Goal: Information Seeking & Learning: Learn about a topic

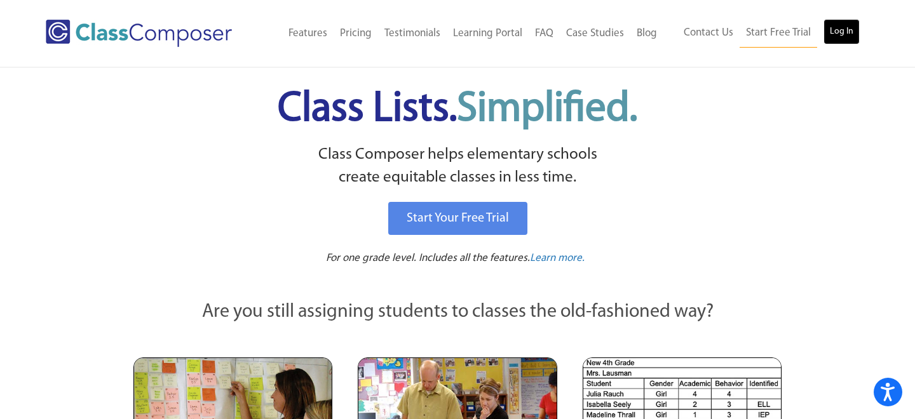
click at [838, 27] on link "Log In" at bounding box center [841, 31] width 36 height 25
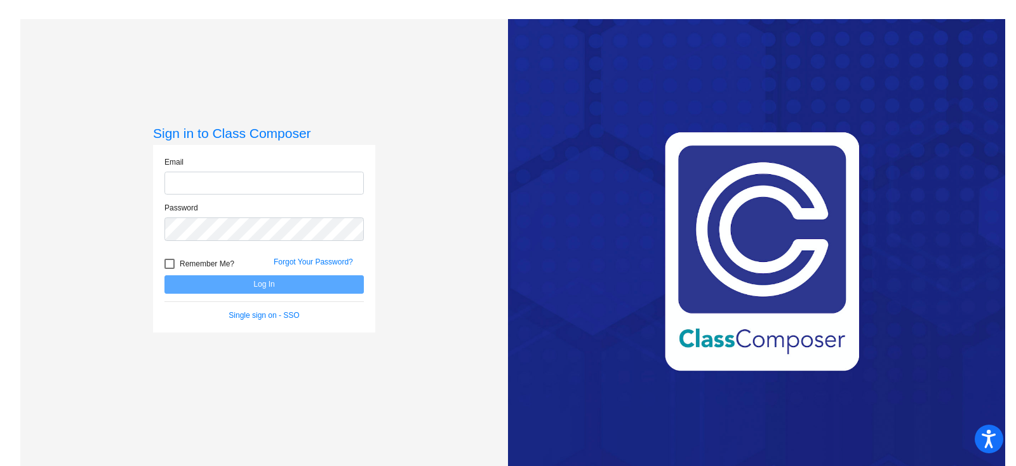
type input "[EMAIL_ADDRESS][DOMAIN_NAME]"
click at [281, 280] on button "Log In" at bounding box center [264, 284] width 199 height 18
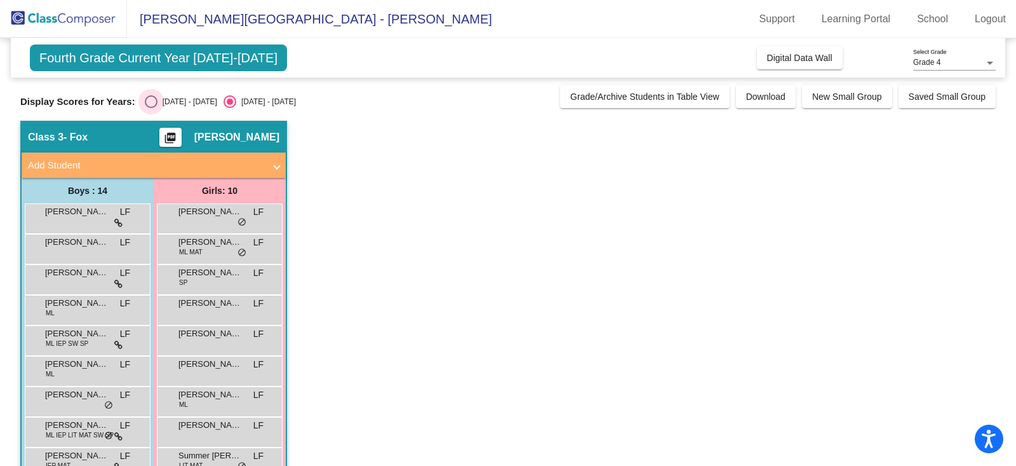
click at [148, 99] on div "Select an option" at bounding box center [151, 101] width 13 height 13
click at [151, 108] on input "[DATE] - [DATE]" at bounding box center [151, 108] width 1 height 1
radio input "true"
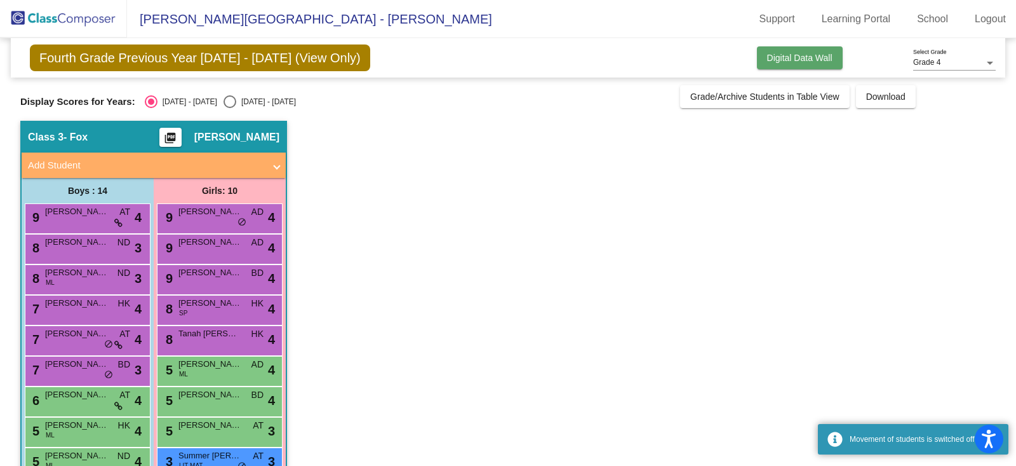
click at [814, 61] on span "Digital Data Wall" at bounding box center [799, 58] width 65 height 10
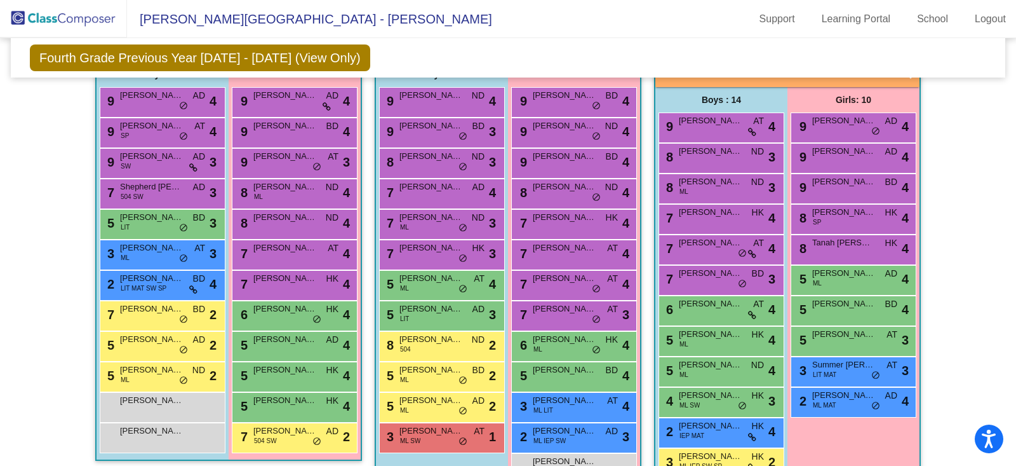
scroll to position [311, 0]
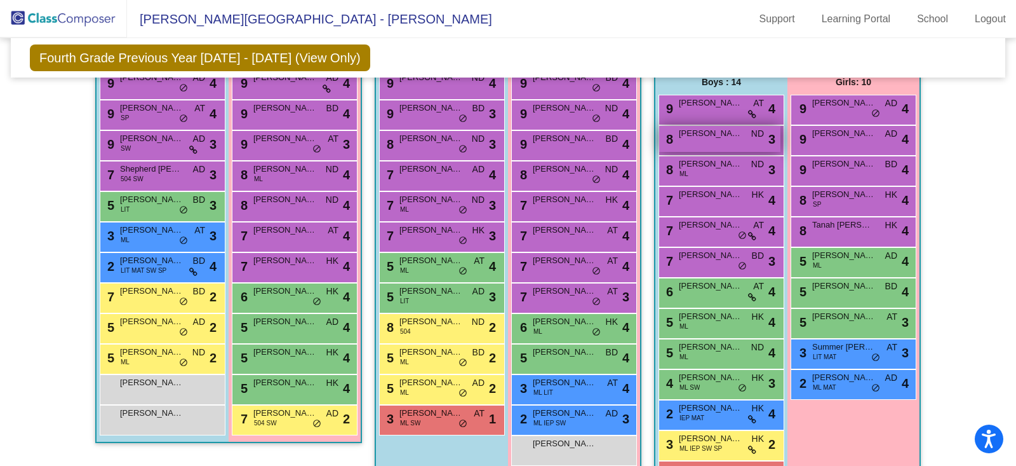
click at [737, 137] on div "8 [PERSON_NAME] ND lock do_not_disturb_alt 3" at bounding box center [719, 139] width 121 height 26
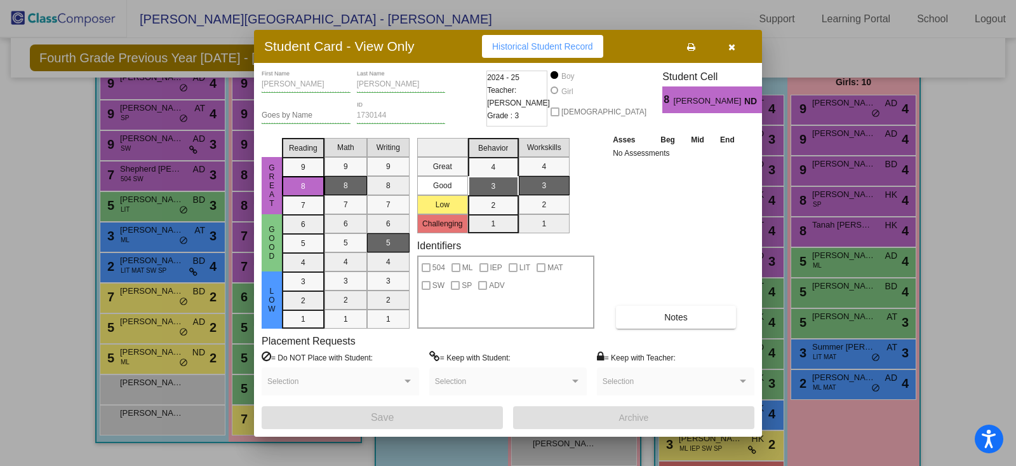
click at [734, 45] on icon "button" at bounding box center [732, 47] width 7 height 9
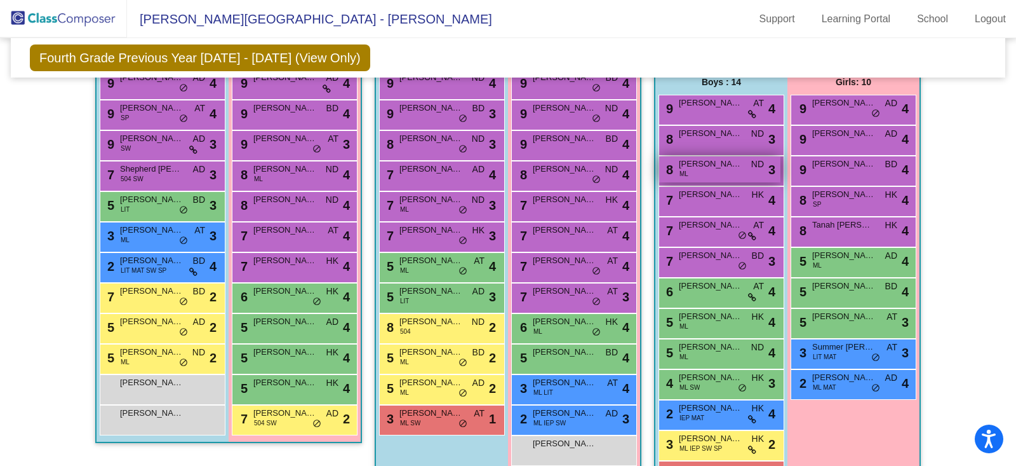
click at [726, 166] on span "[PERSON_NAME]" at bounding box center [711, 164] width 64 height 13
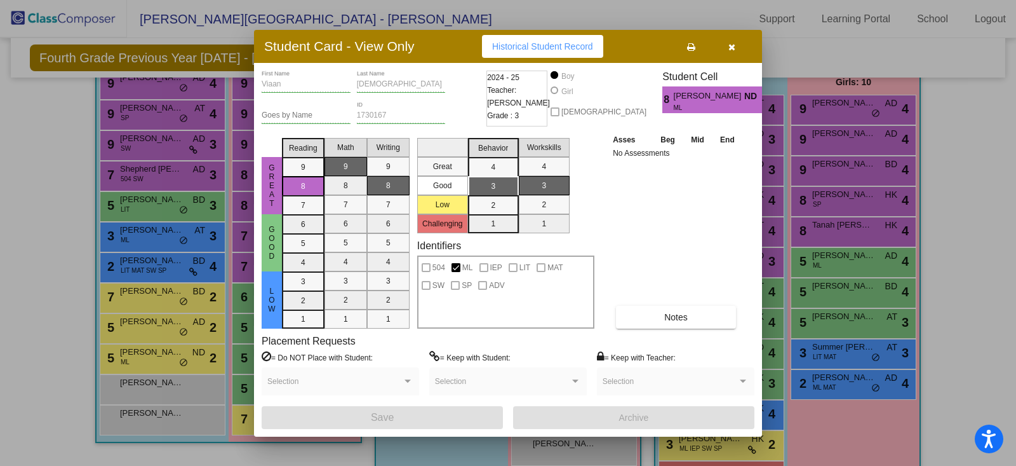
click at [734, 48] on icon "button" at bounding box center [732, 47] width 7 height 9
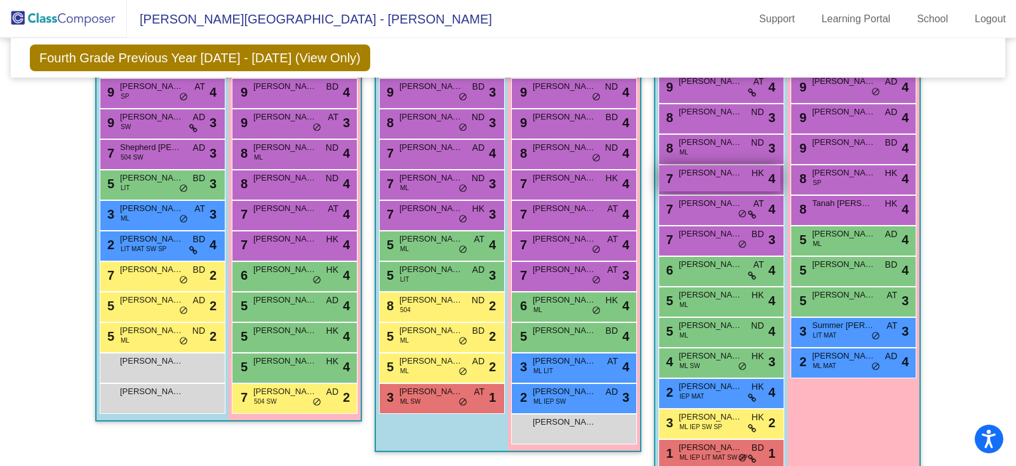
scroll to position [332, 0]
click at [732, 178] on div "7 [PERSON_NAME] HK lock do_not_disturb_alt 4" at bounding box center [719, 179] width 121 height 26
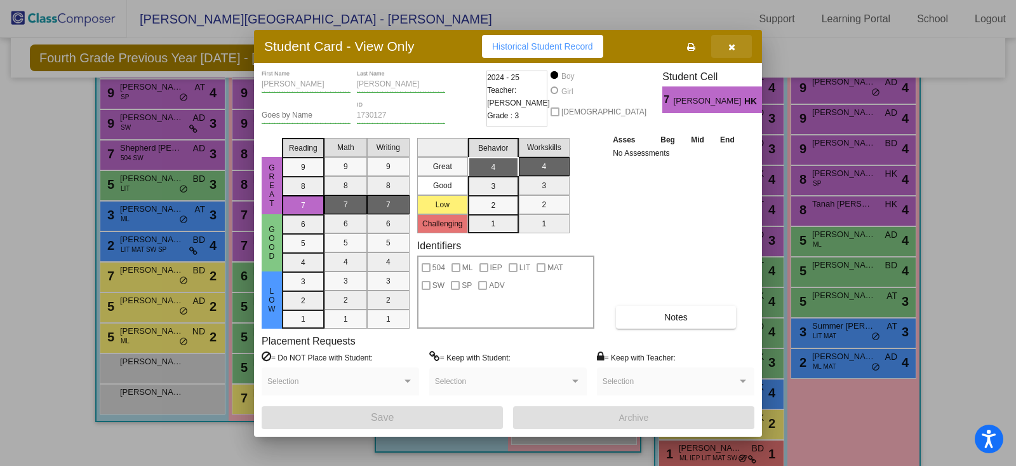
click at [734, 48] on icon "button" at bounding box center [732, 47] width 7 height 9
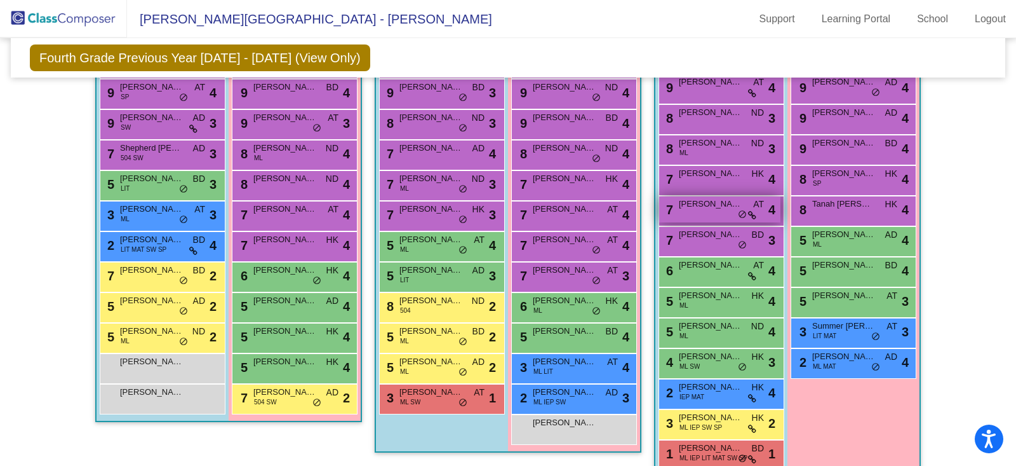
click at [718, 207] on div "7 [PERSON_NAME] AT lock do_not_disturb_alt 4" at bounding box center [719, 209] width 121 height 26
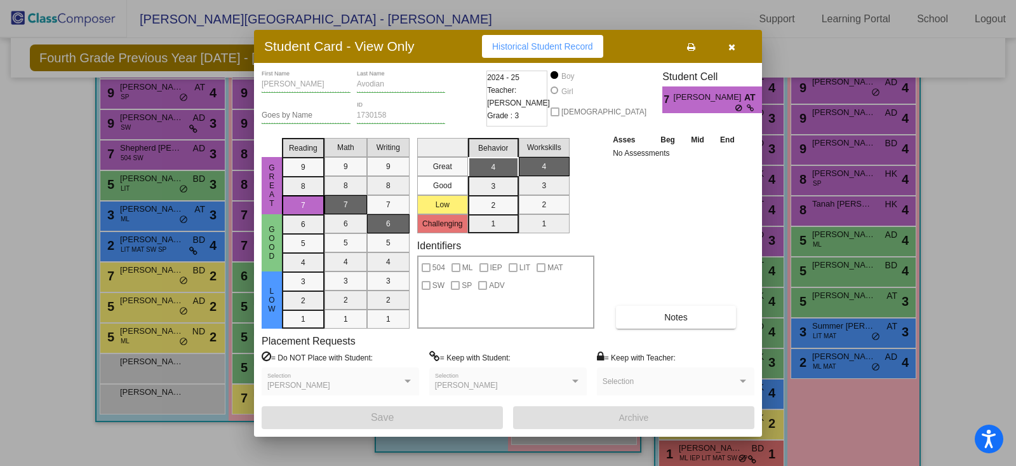
click at [736, 53] on button "button" at bounding box center [731, 46] width 41 height 23
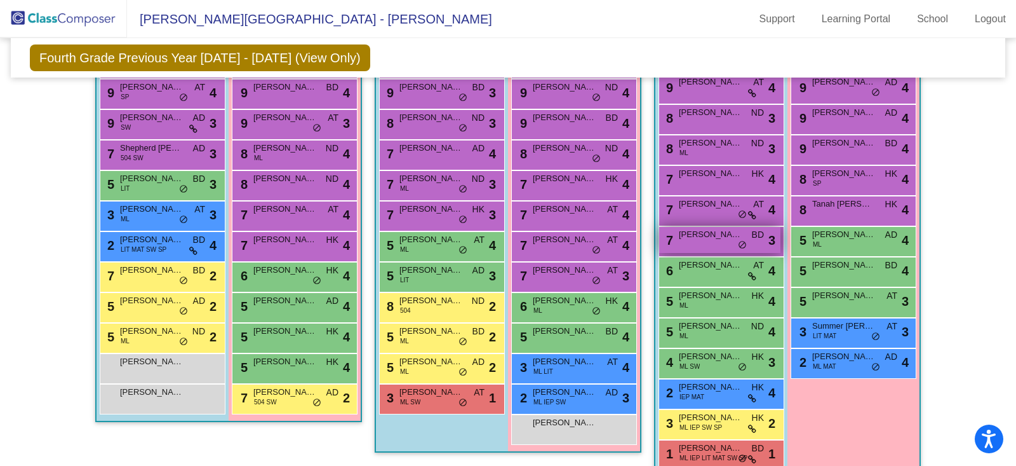
click at [725, 242] on div "7 [PERSON_NAME] BD lock do_not_disturb_alt 3" at bounding box center [719, 240] width 121 height 26
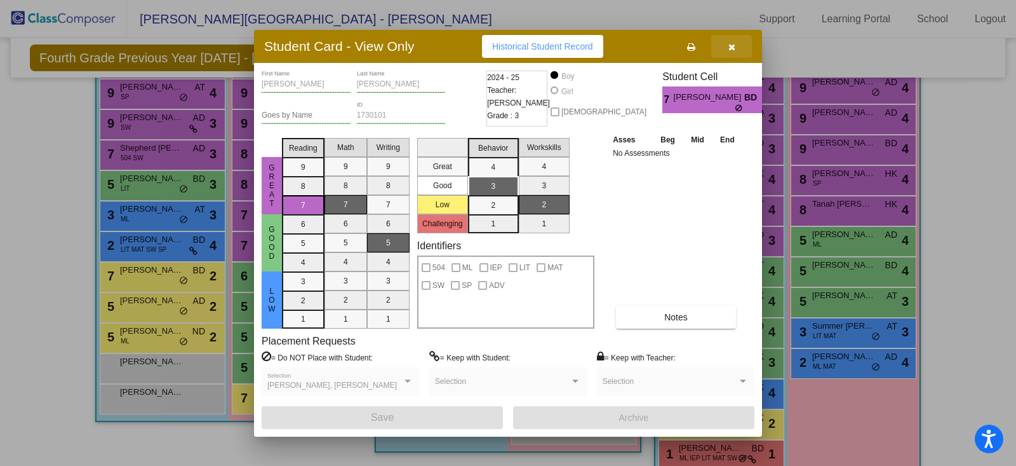
click at [738, 44] on button "button" at bounding box center [731, 46] width 41 height 23
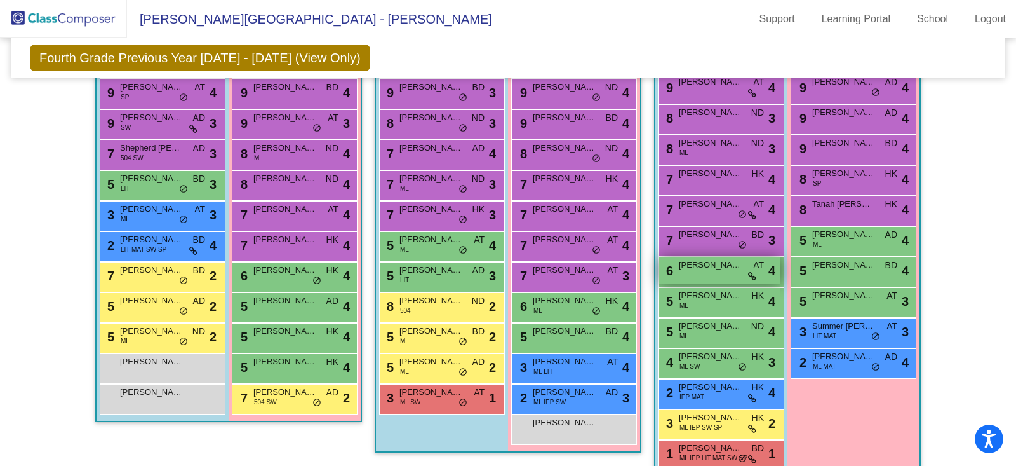
click at [719, 271] on div "6 [PERSON_NAME] AT lock do_not_disturb_alt 4" at bounding box center [719, 270] width 121 height 26
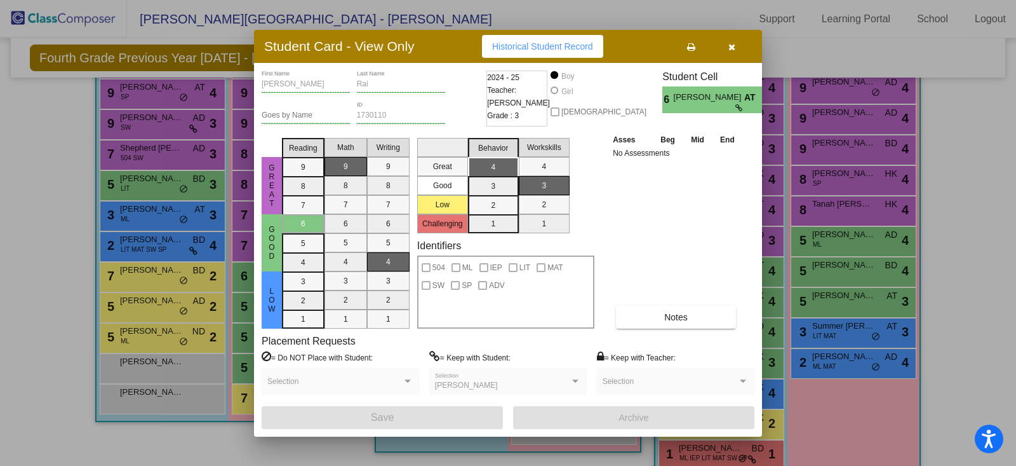
click at [735, 50] on icon "button" at bounding box center [732, 47] width 7 height 9
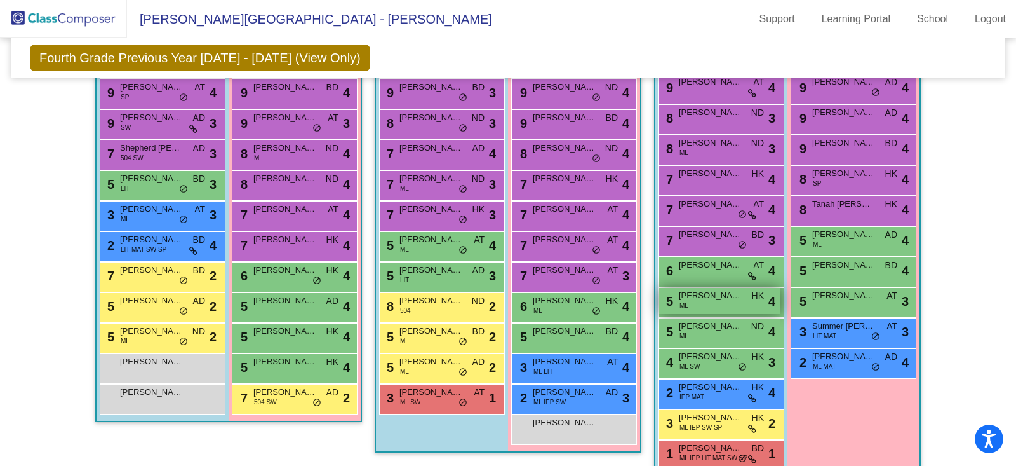
click at [719, 302] on div "5 [PERSON_NAME] ML HK lock do_not_disturb_alt 4" at bounding box center [719, 301] width 121 height 26
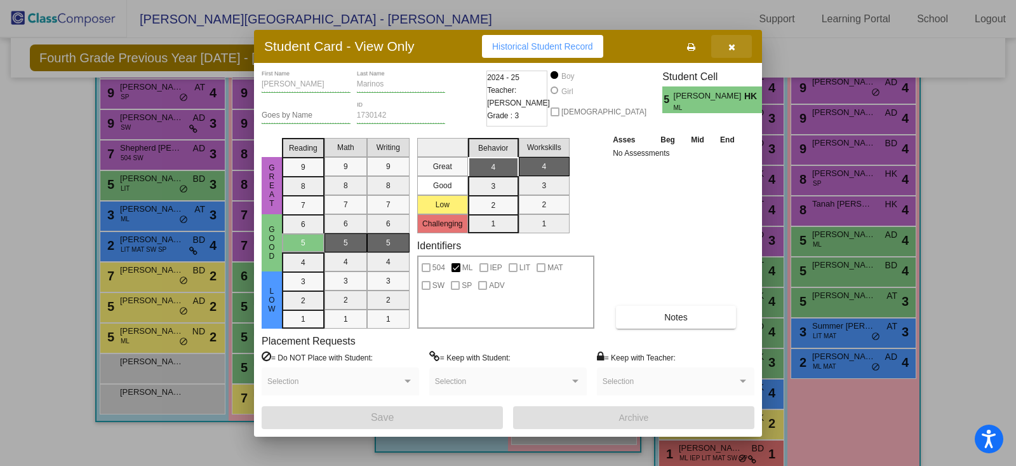
click at [737, 51] on button "button" at bounding box center [731, 46] width 41 height 23
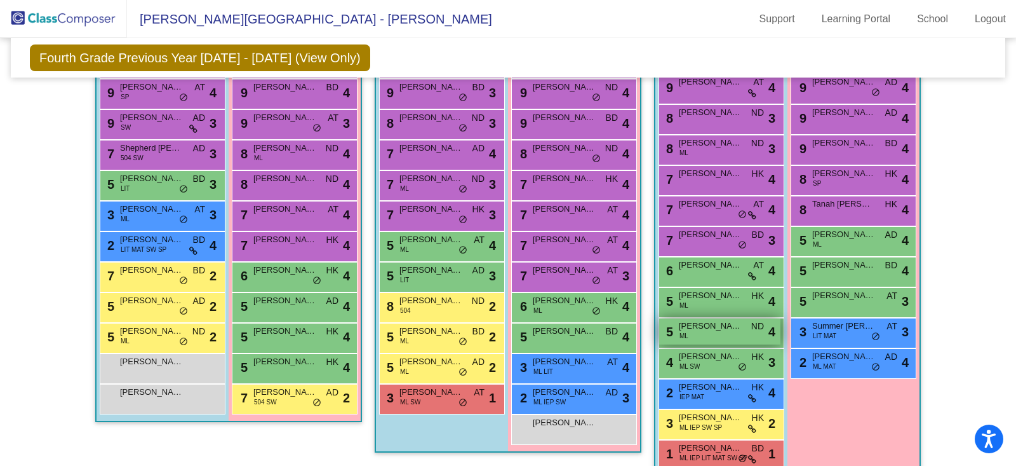
click at [723, 332] on div "5 [PERSON_NAME] ML ND lock do_not_disturb_alt 4" at bounding box center [719, 331] width 121 height 26
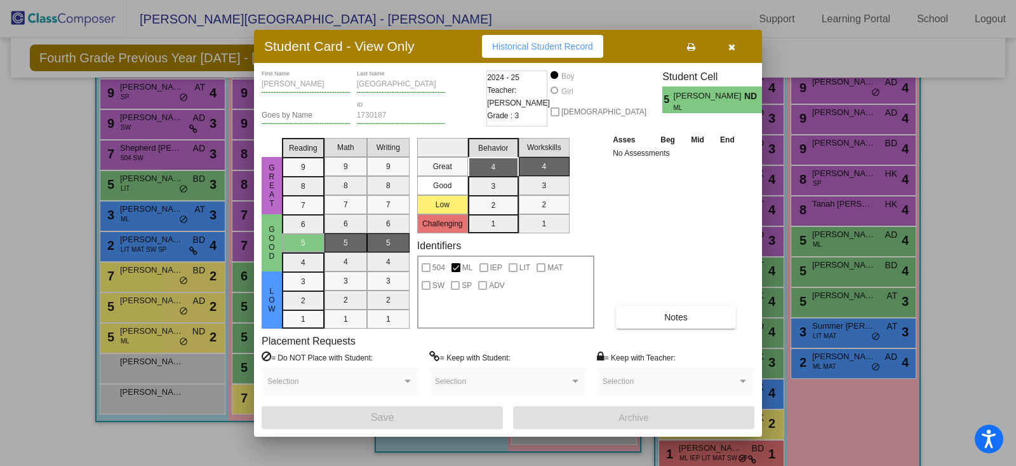
click at [740, 47] on button "button" at bounding box center [731, 46] width 41 height 23
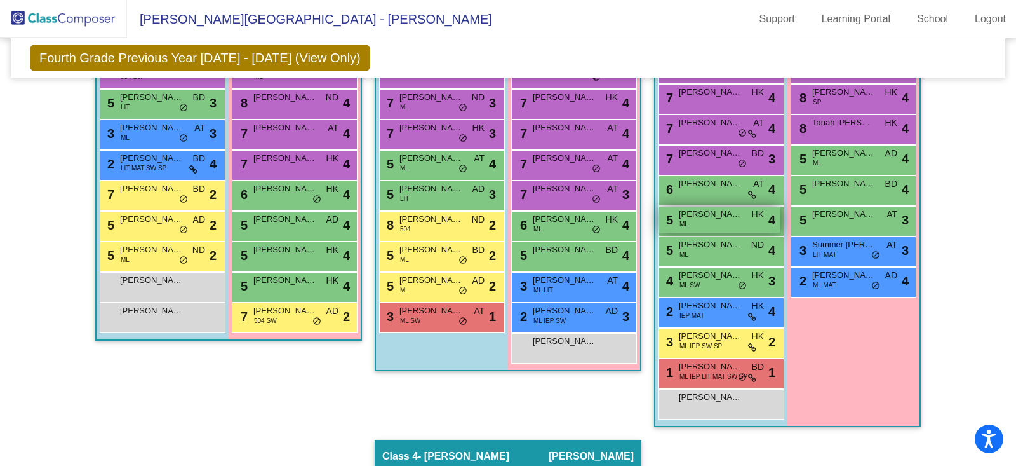
scroll to position [414, 0]
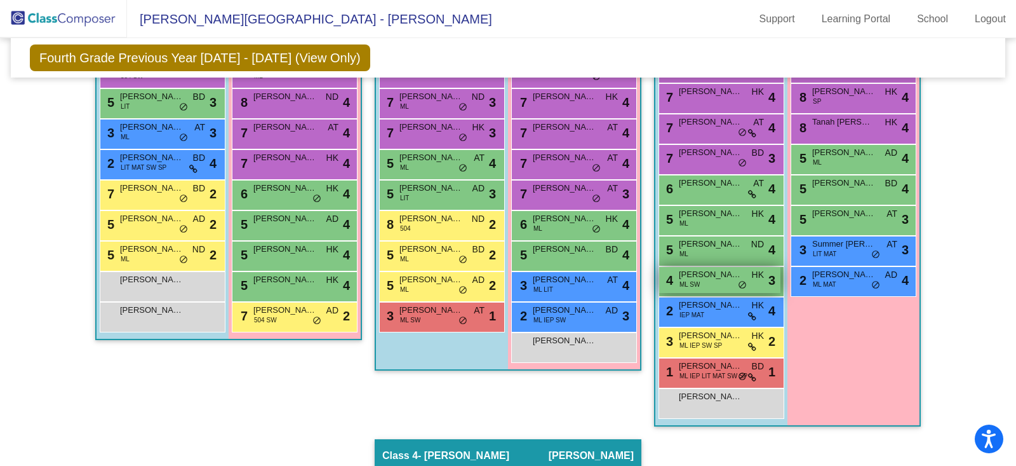
click at [732, 278] on div "4 [PERSON_NAME] ML SW HK lock do_not_disturb_alt 3" at bounding box center [719, 280] width 121 height 26
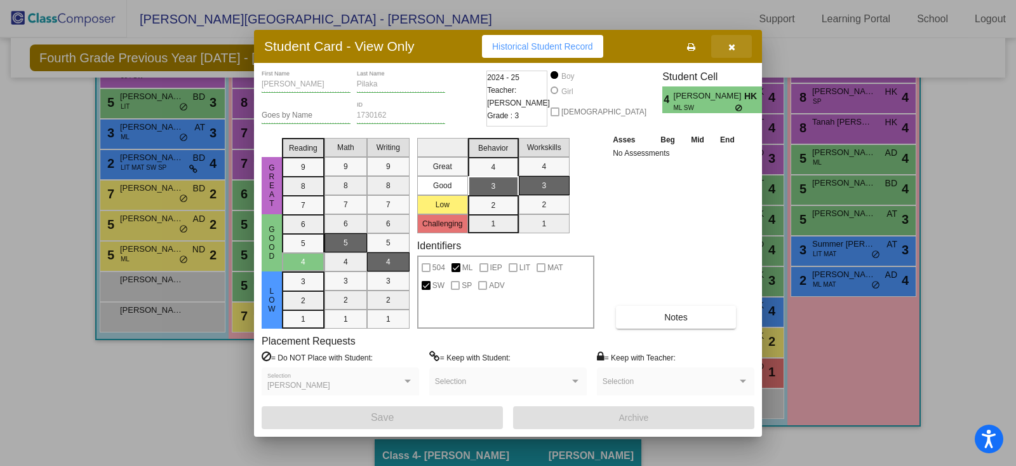
click at [737, 45] on button "button" at bounding box center [731, 46] width 41 height 23
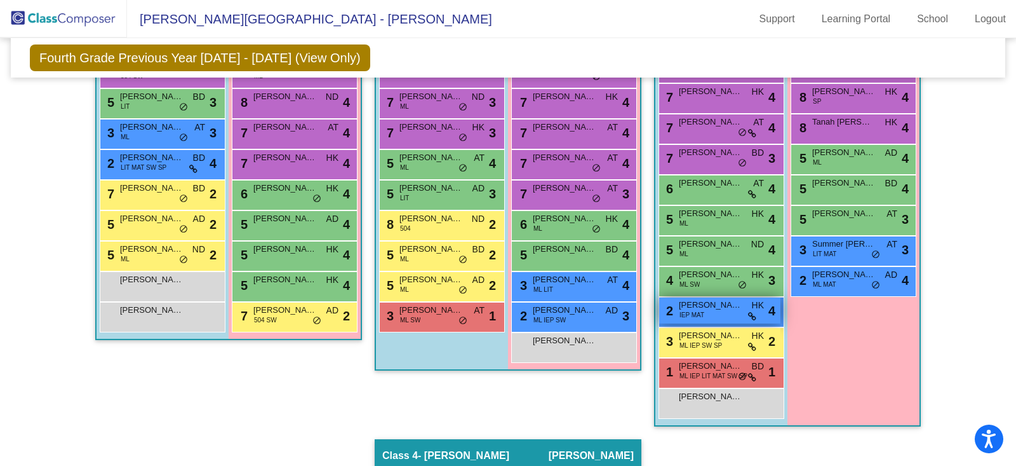
click at [727, 308] on div "2 [PERSON_NAME] IEP MAT HK lock do_not_disturb_alt 4" at bounding box center [719, 310] width 121 height 26
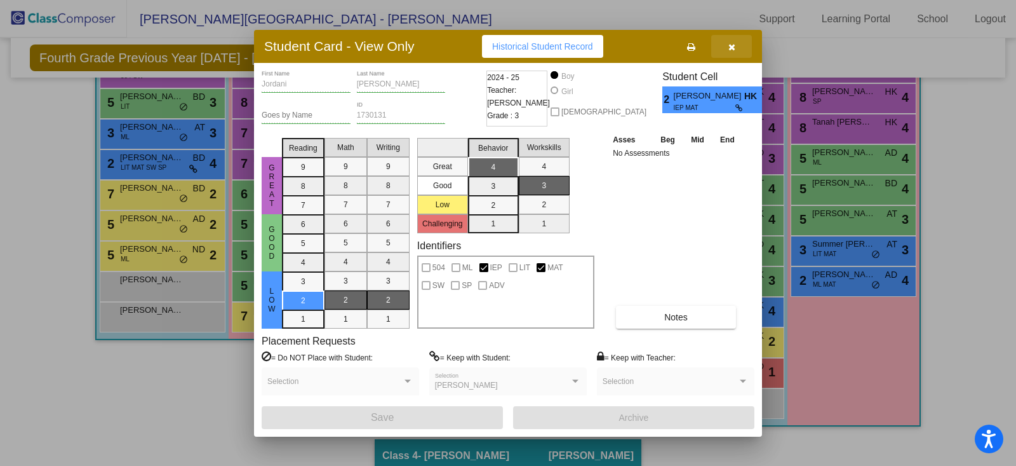
click at [737, 44] on button "button" at bounding box center [731, 46] width 41 height 23
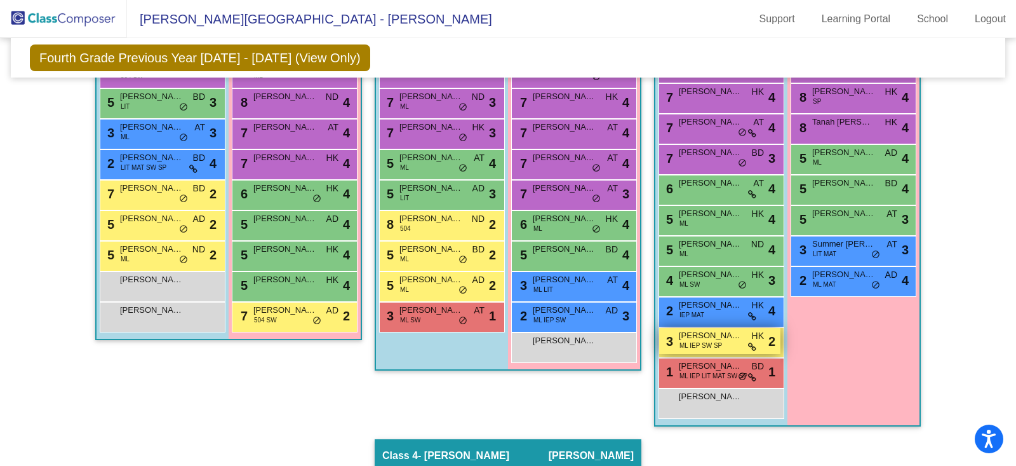
click at [723, 340] on div "3 [PERSON_NAME] ML IEP SW SP HK lock do_not_disturb_alt 2" at bounding box center [719, 341] width 121 height 26
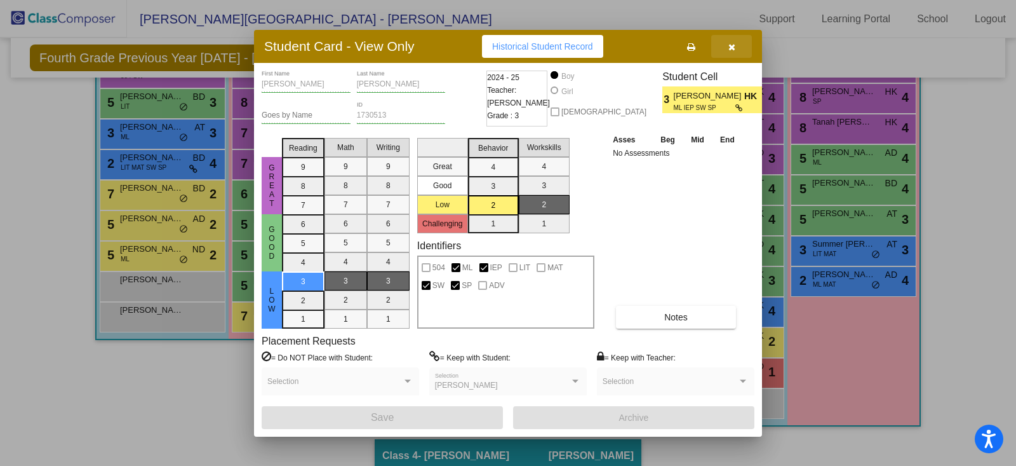
click at [736, 44] on button "button" at bounding box center [731, 46] width 41 height 23
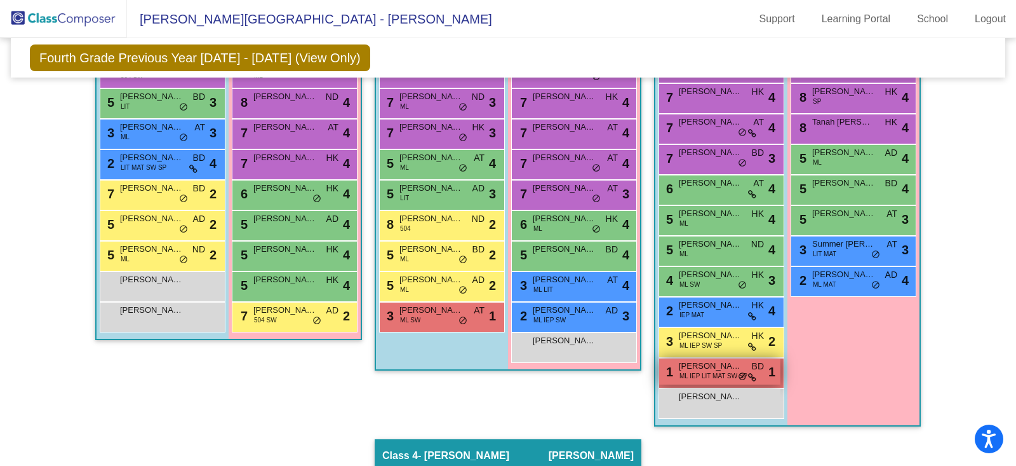
click at [730, 367] on span "[PERSON_NAME]" at bounding box center [711, 366] width 64 height 13
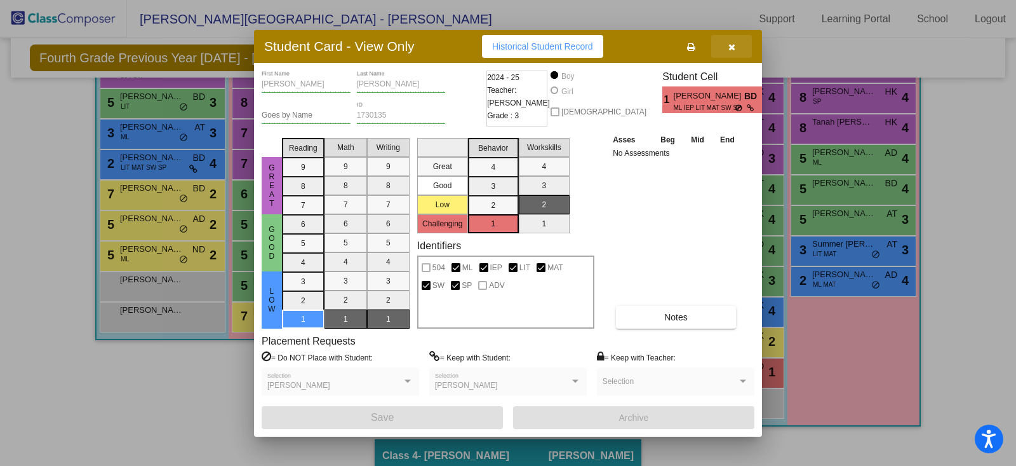
click at [736, 48] on button "button" at bounding box center [731, 46] width 41 height 23
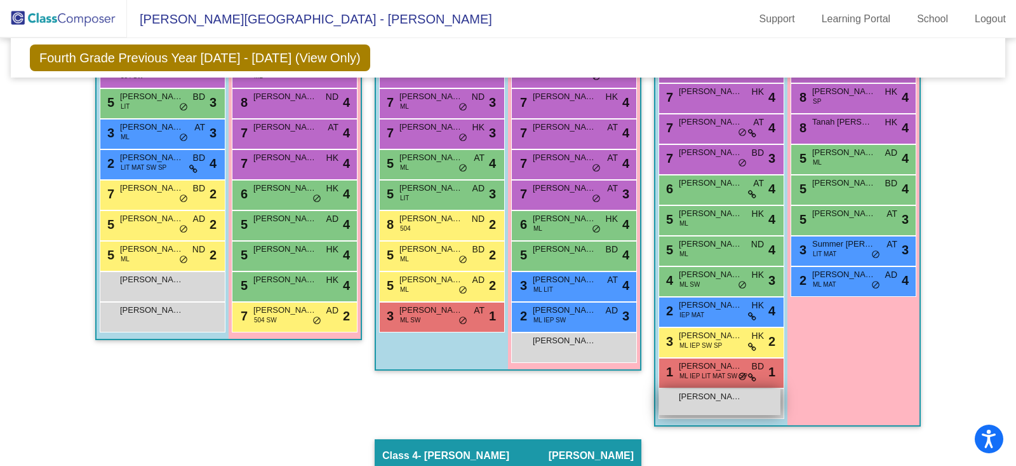
click at [724, 401] on div "[PERSON_NAME] lock do_not_disturb_alt" at bounding box center [719, 402] width 121 height 26
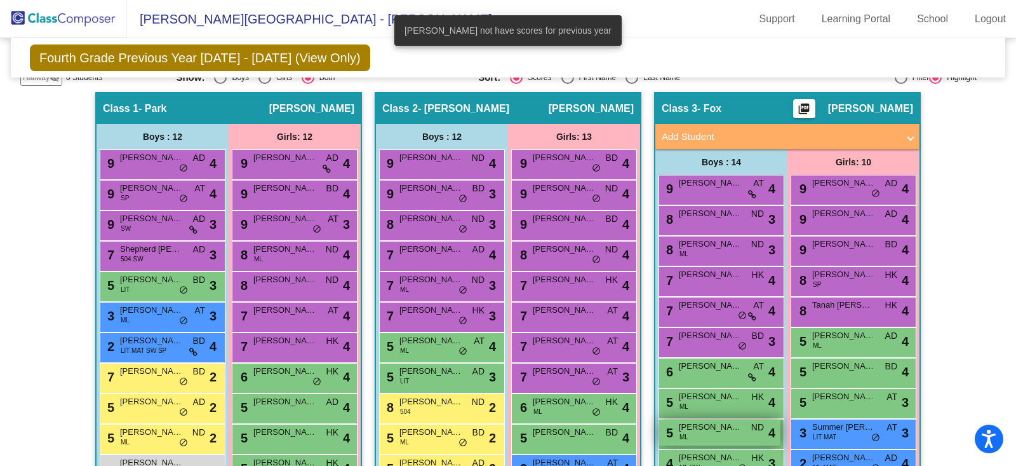
scroll to position [227, 0]
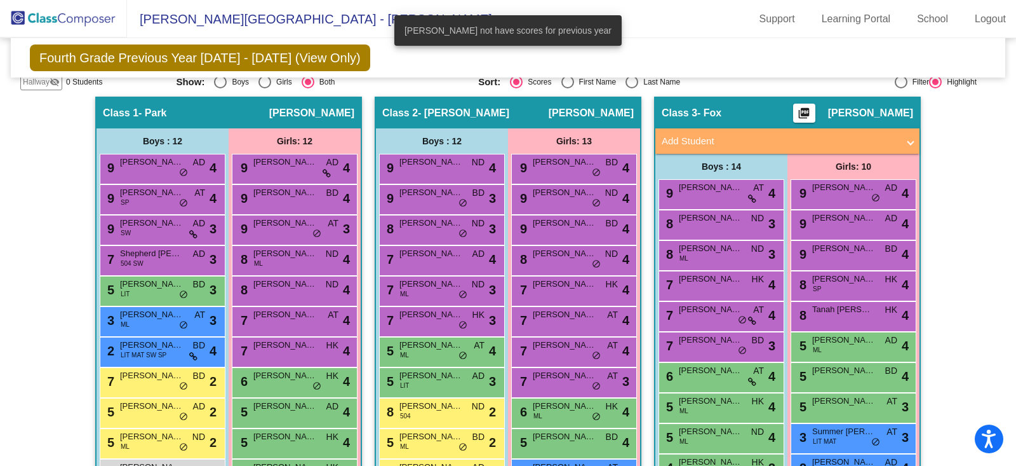
click at [736, 171] on div "Boys : 14" at bounding box center [722, 166] width 132 height 25
click at [735, 192] on div "9 [PERSON_NAME] AT lock do_not_disturb_alt 4" at bounding box center [719, 193] width 121 height 26
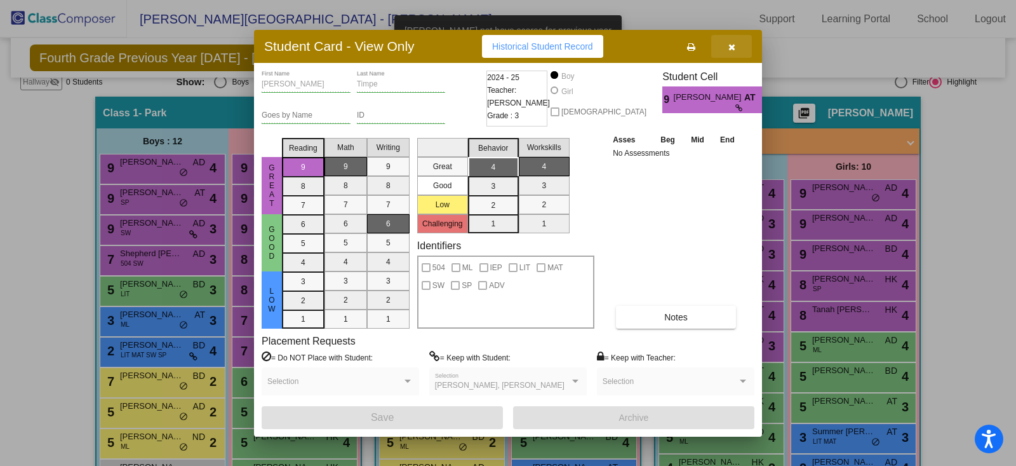
click at [735, 43] on button "button" at bounding box center [731, 46] width 41 height 23
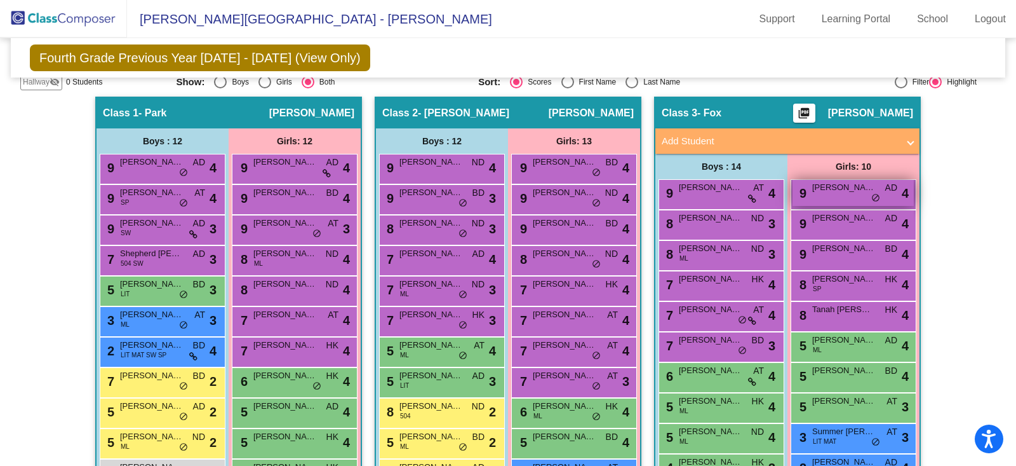
click at [820, 191] on div "9 [PERSON_NAME] AD lock do_not_disturb_alt 4" at bounding box center [853, 193] width 121 height 26
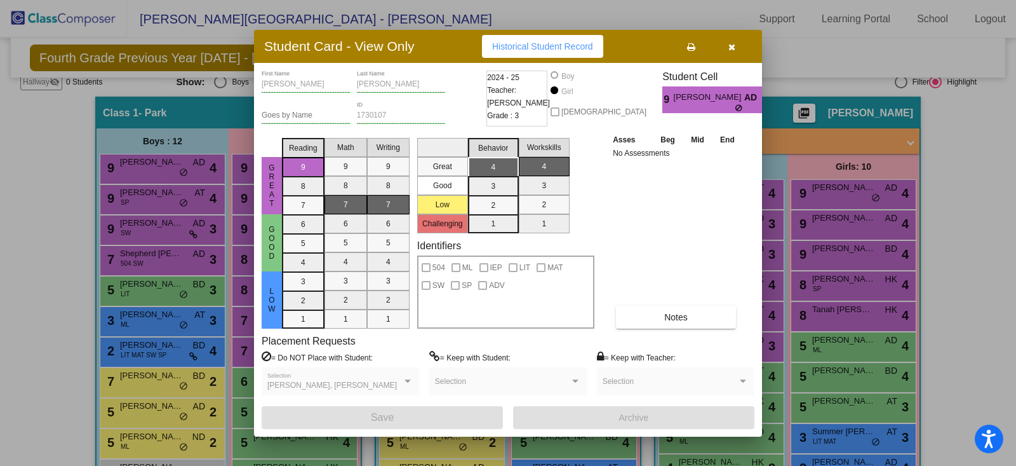
click at [730, 48] on icon "button" at bounding box center [732, 47] width 7 height 9
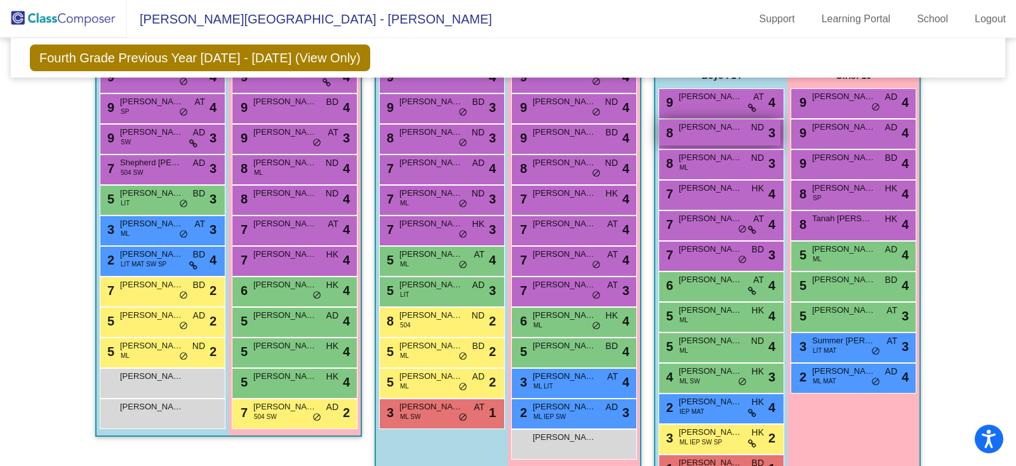
scroll to position [326, 0]
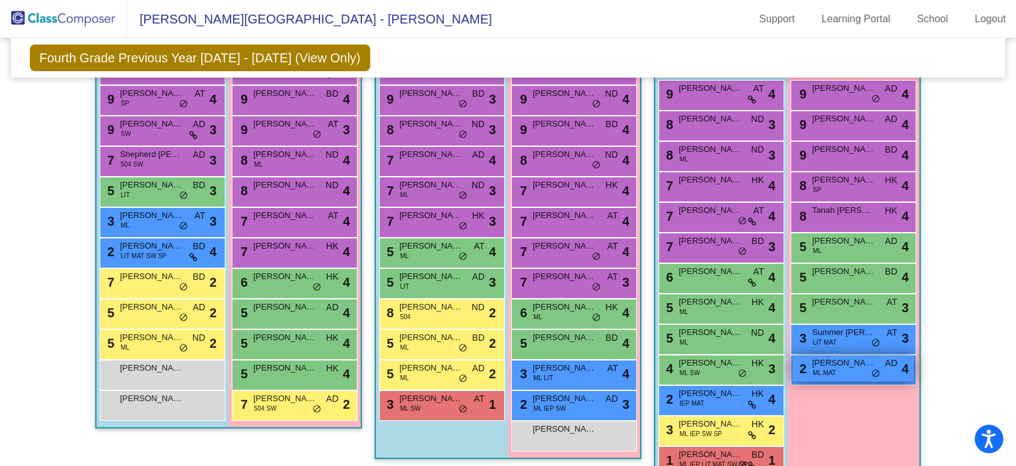
click at [837, 370] on div "2 [PERSON_NAME] ML MAT AD lock do_not_disturb_alt 4" at bounding box center [853, 368] width 121 height 26
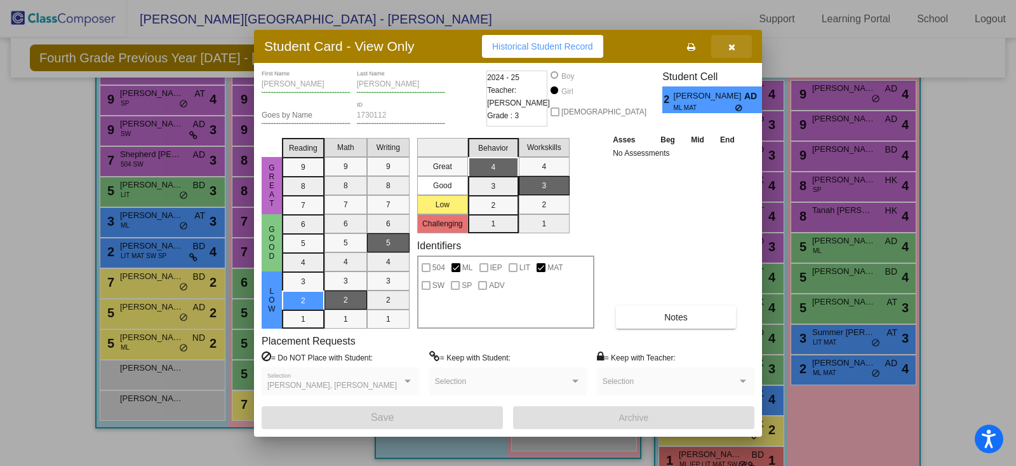
click at [736, 46] on button "button" at bounding box center [731, 46] width 41 height 23
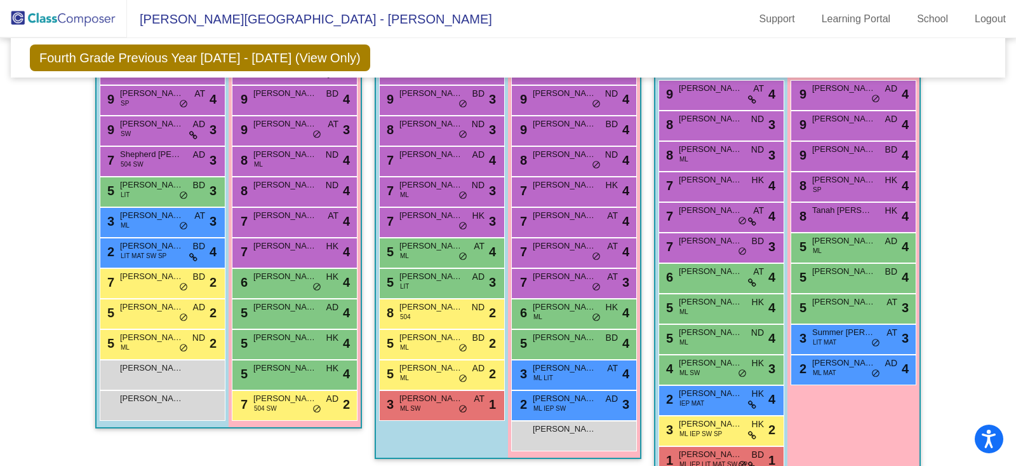
click at [828, 347] on div "3 Summer [PERSON_NAME] LIT MAT AT lock do_not_disturb_alt 3" at bounding box center [854, 339] width 126 height 30
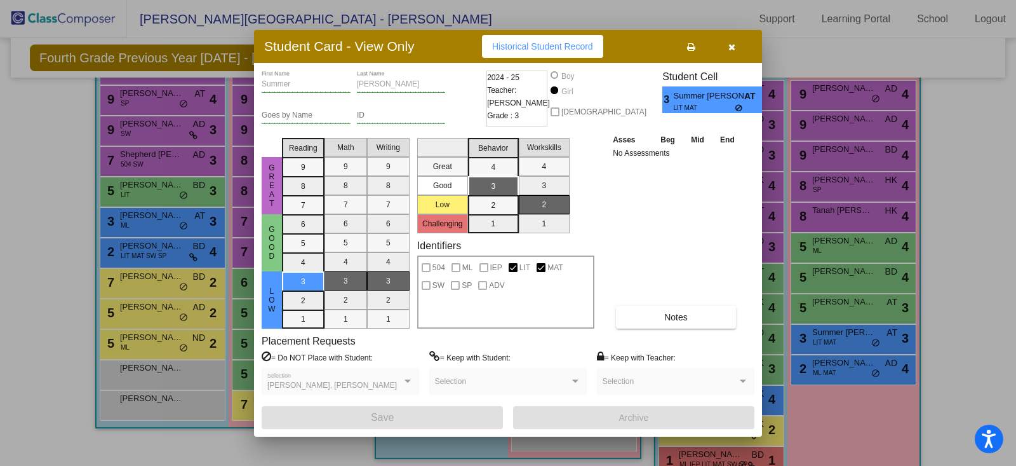
click at [736, 43] on button "button" at bounding box center [731, 46] width 41 height 23
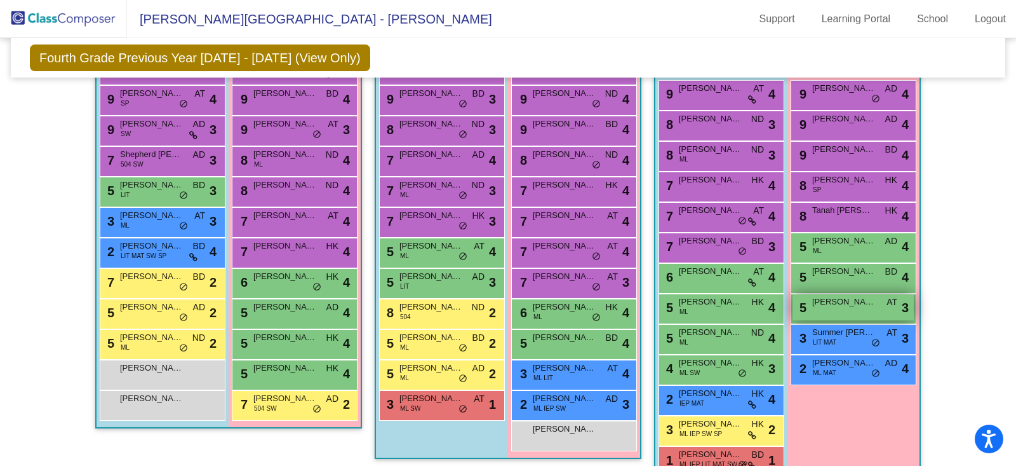
click at [863, 308] on div "5 [PERSON_NAME] AT lock do_not_disturb_alt 3" at bounding box center [853, 307] width 121 height 26
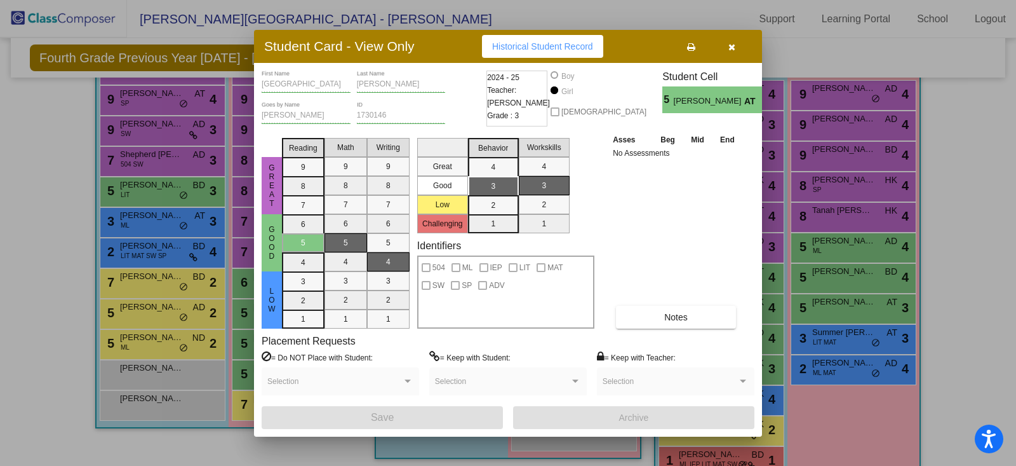
click at [735, 45] on icon "button" at bounding box center [732, 47] width 7 height 9
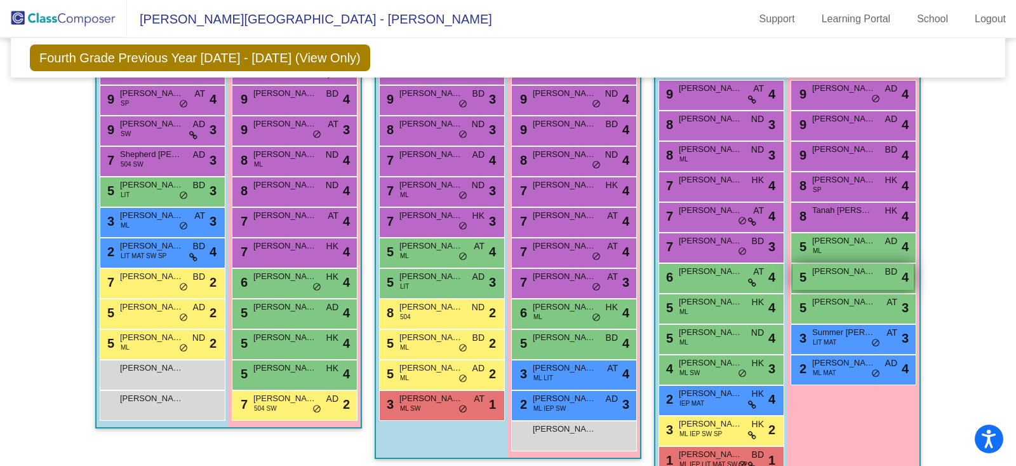
click at [834, 277] on div "5 [PERSON_NAME] BD lock do_not_disturb_alt 4" at bounding box center [853, 277] width 121 height 26
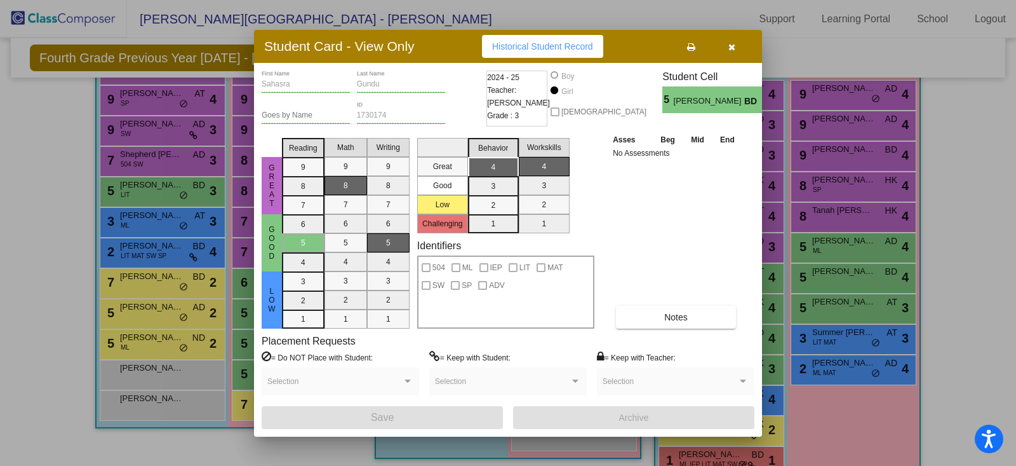
click at [734, 51] on icon "button" at bounding box center [732, 47] width 7 height 9
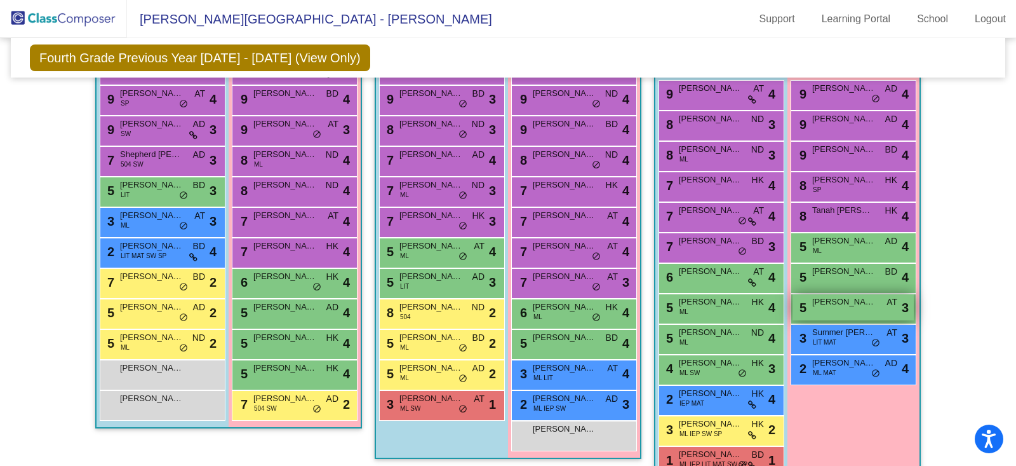
click at [838, 306] on div "5 [PERSON_NAME] AT lock do_not_disturb_alt 3" at bounding box center [853, 307] width 121 height 26
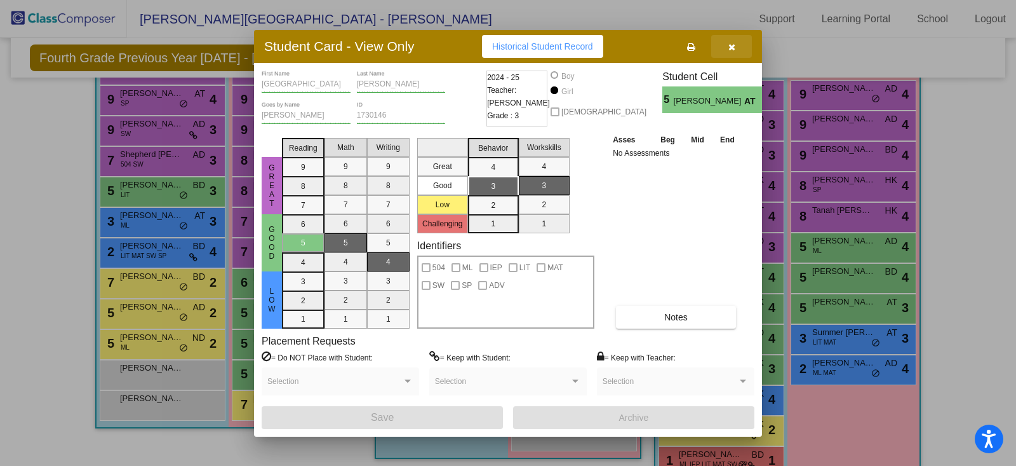
click at [734, 42] on span "button" at bounding box center [732, 46] width 7 height 10
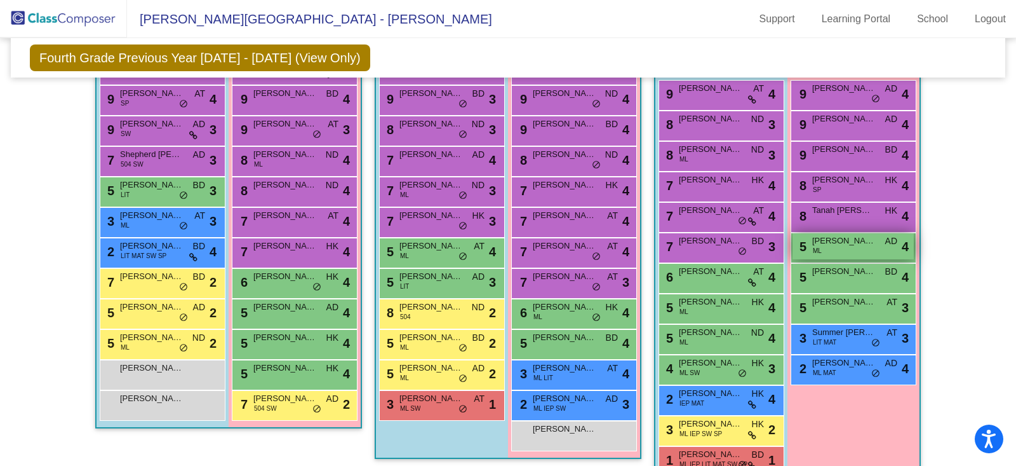
click at [844, 255] on div "5 Rithvika [PERSON_NAME] AD lock do_not_disturb_alt 4" at bounding box center [853, 246] width 121 height 26
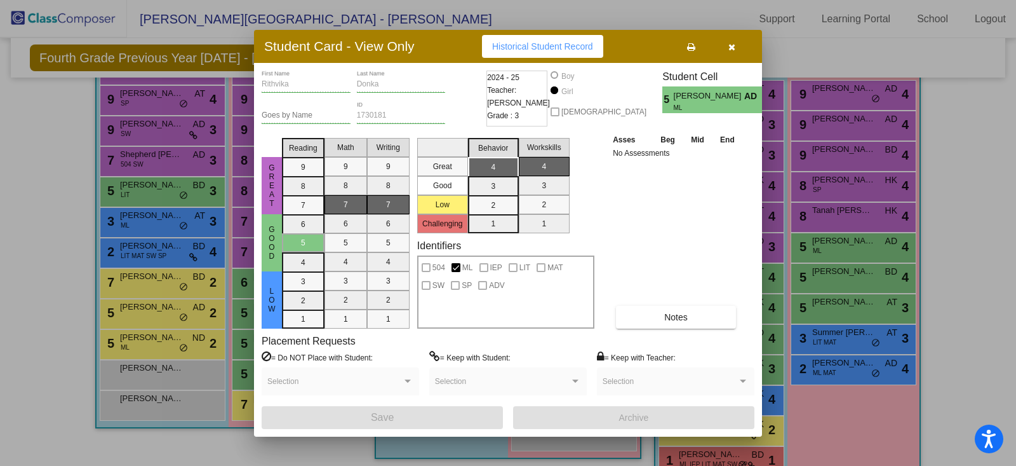
click at [737, 49] on button "button" at bounding box center [731, 46] width 41 height 23
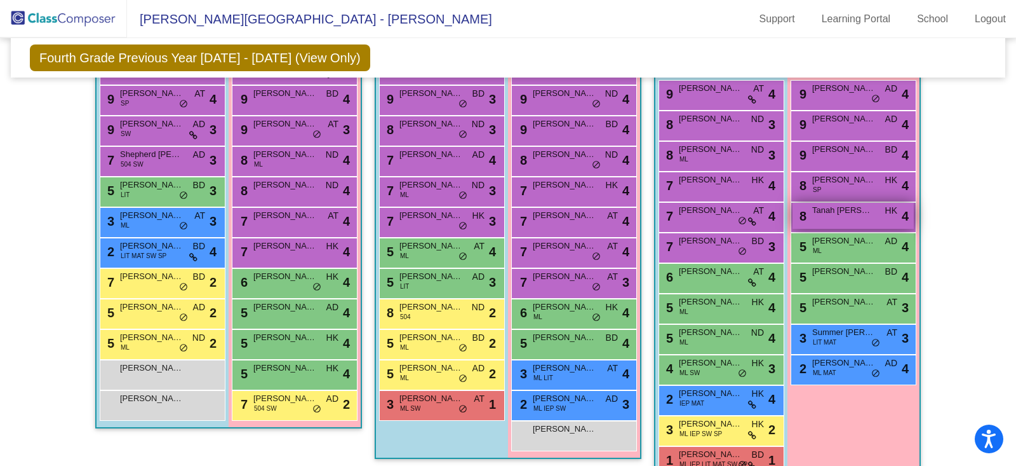
click at [818, 213] on div "8 Tanah [PERSON_NAME] lock do_not_disturb_alt 4" at bounding box center [853, 216] width 121 height 26
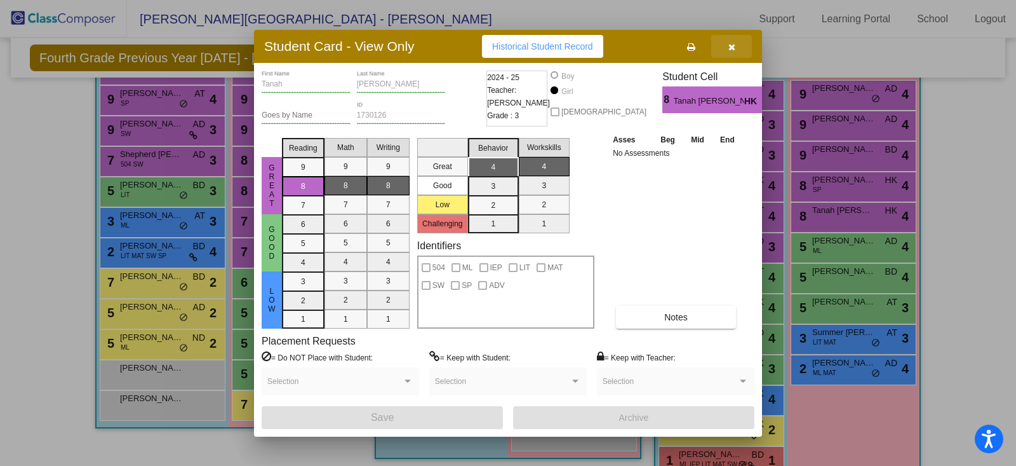
click at [731, 45] on icon "button" at bounding box center [732, 47] width 7 height 9
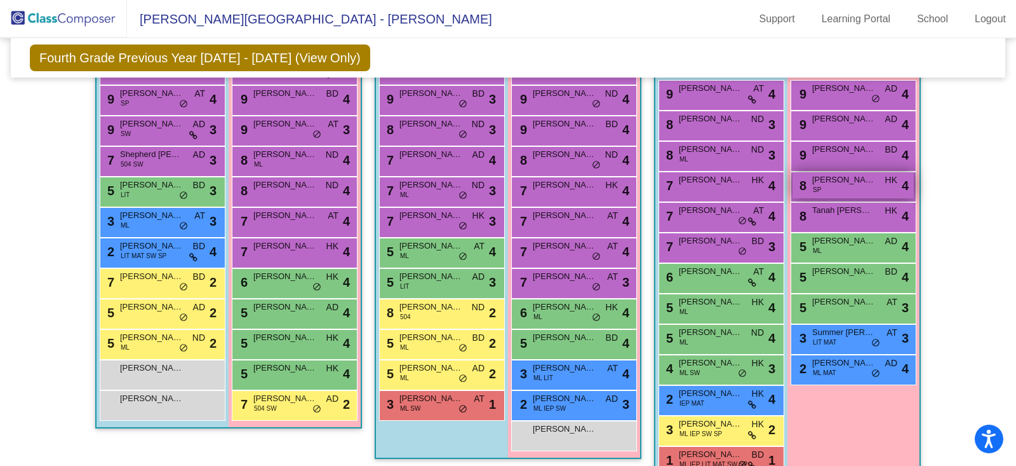
click at [832, 182] on span "[PERSON_NAME]" at bounding box center [844, 179] width 64 height 13
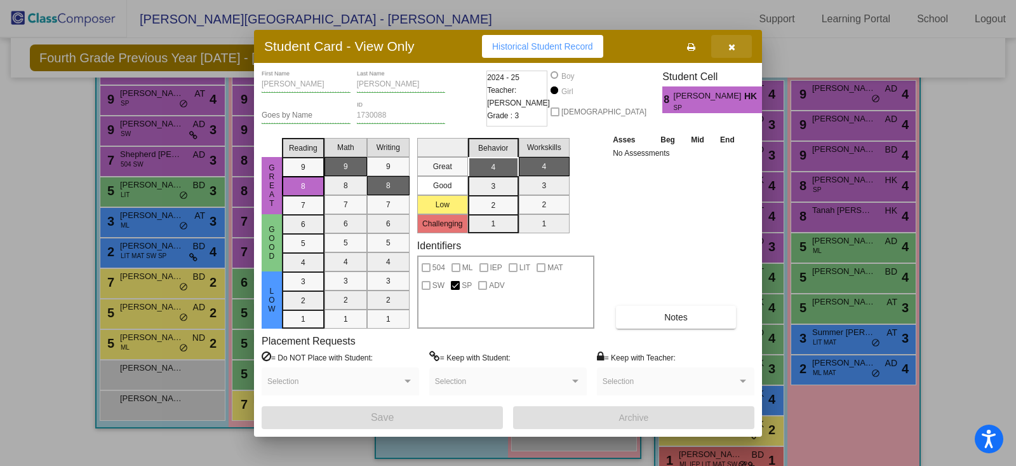
click at [737, 44] on button "button" at bounding box center [731, 46] width 41 height 23
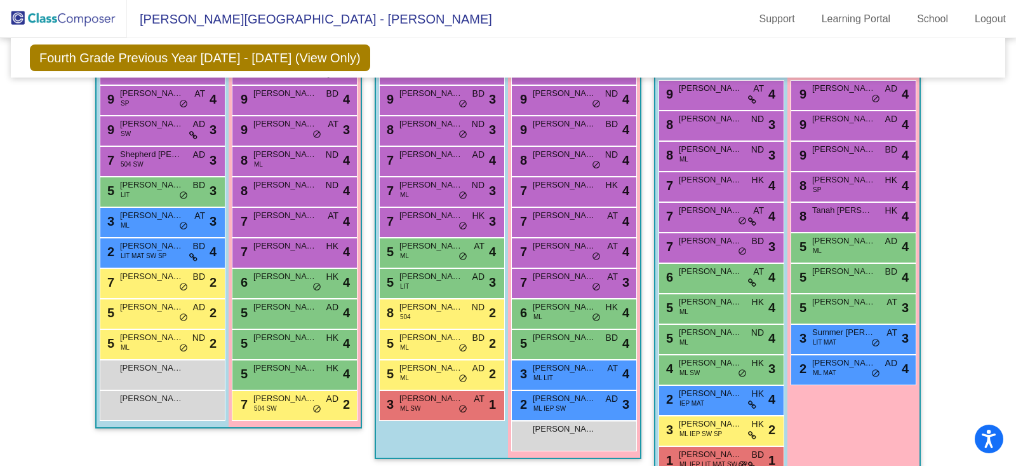
scroll to position [269, 0]
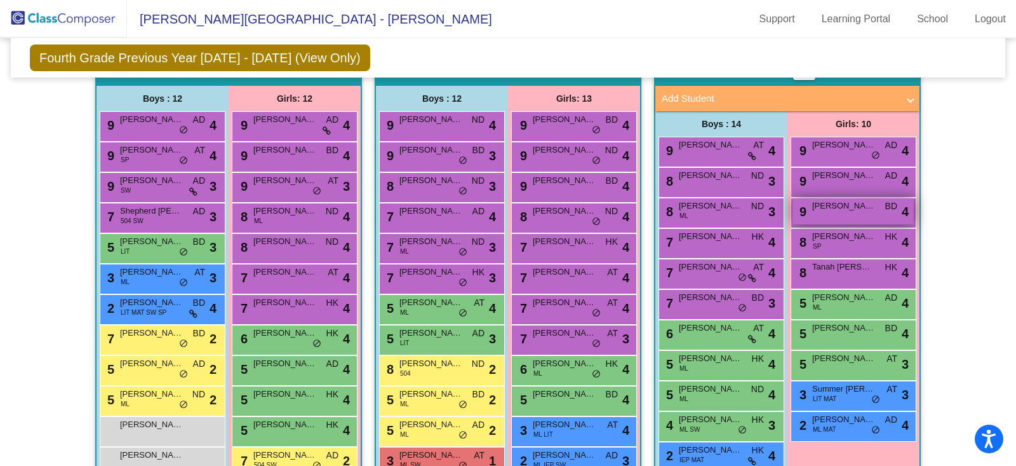
click at [837, 210] on div "9 [PERSON_NAME] BD lock do_not_disturb_alt 4" at bounding box center [853, 211] width 121 height 26
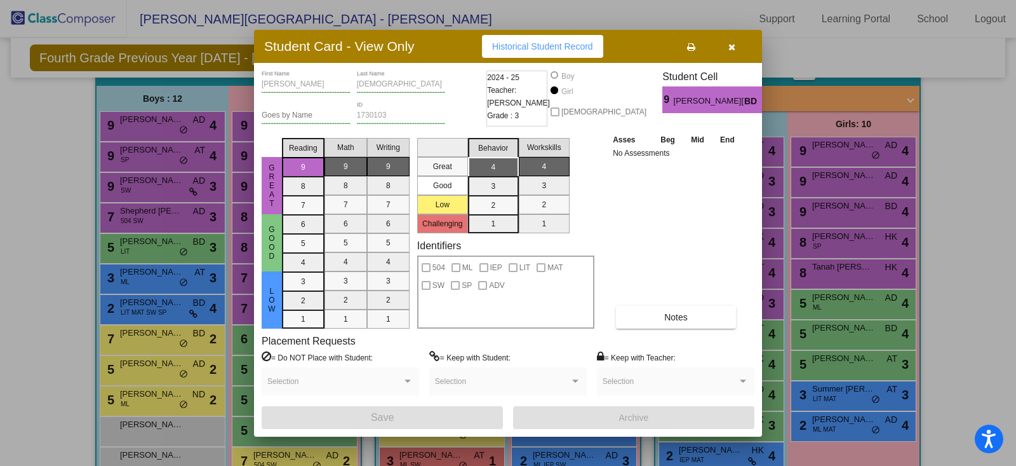
click at [731, 42] on span "button" at bounding box center [732, 46] width 7 height 10
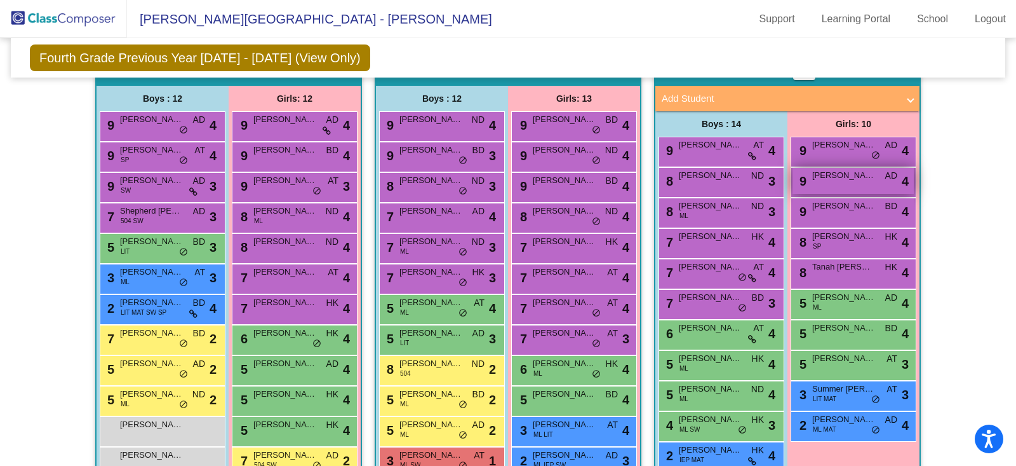
click at [846, 178] on div "9 [PERSON_NAME] AD lock do_not_disturb_alt 4" at bounding box center [853, 181] width 121 height 26
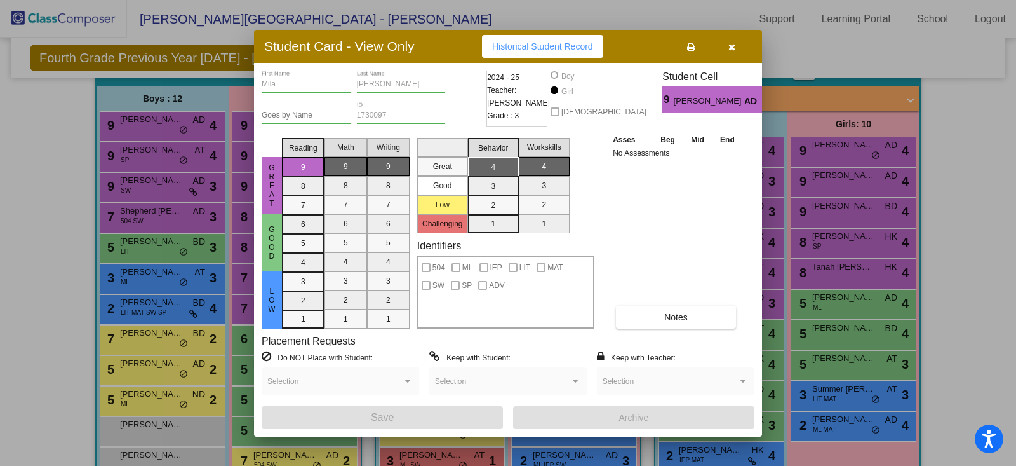
click at [731, 39] on button "button" at bounding box center [731, 46] width 41 height 23
